Goal: Information Seeking & Learning: Learn about a topic

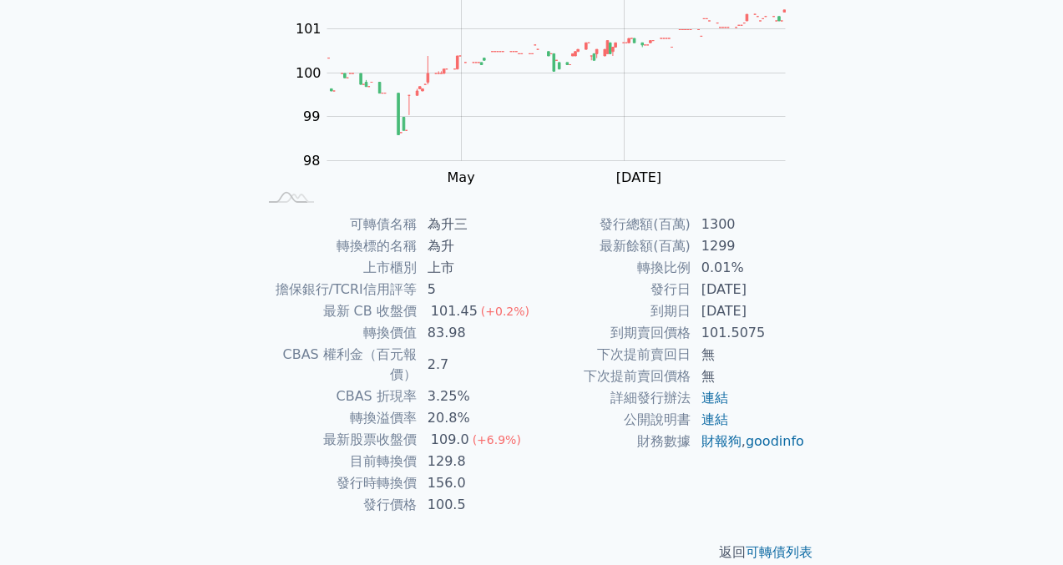
scroll to position [208, 0]
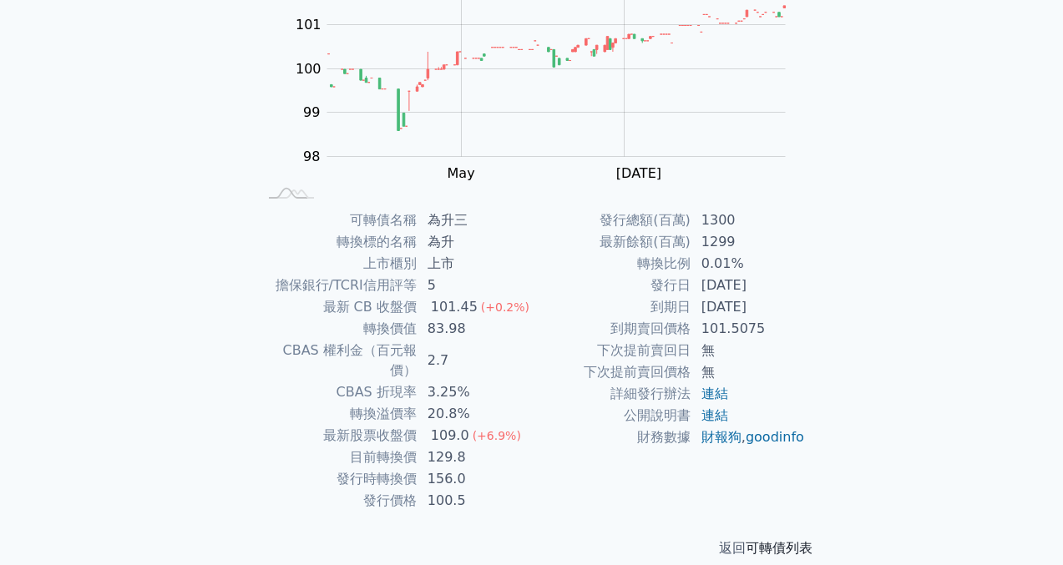
click at [779, 540] on link "可轉債列表" at bounding box center [779, 548] width 67 height 16
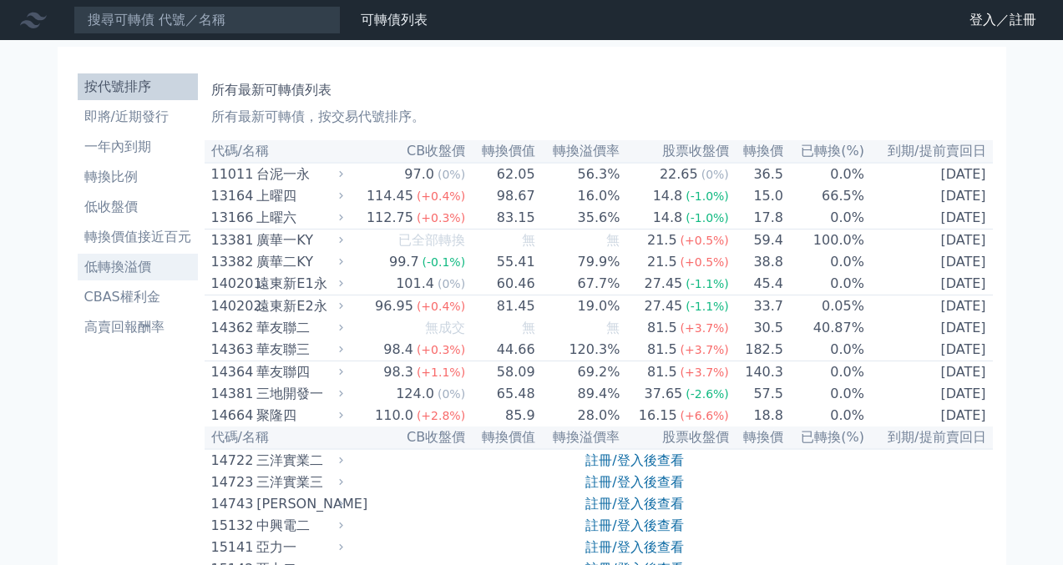
click at [122, 265] on li "低轉換溢價" at bounding box center [138, 267] width 120 height 20
